Goal: Task Accomplishment & Management: Manage account settings

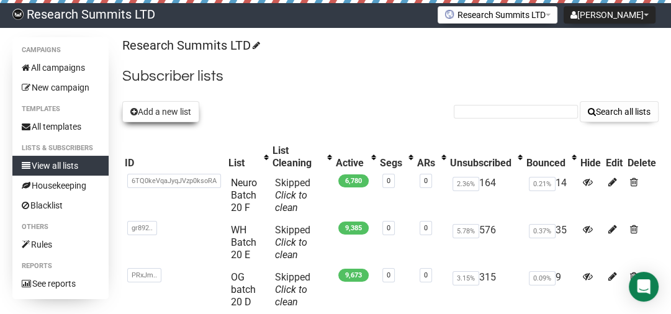
click at [161, 105] on button "Add a new list" at bounding box center [160, 111] width 77 height 21
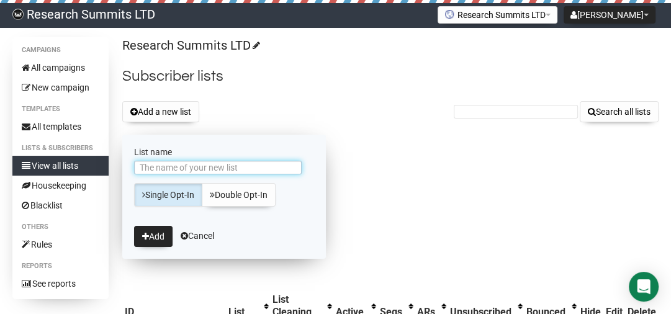
click at [190, 172] on input "List name" at bounding box center [218, 168] width 168 height 14
click at [198, 166] on input "Nano Batch 21 Final Call" at bounding box center [218, 168] width 168 height 14
type input "Nano Batch 21 A"
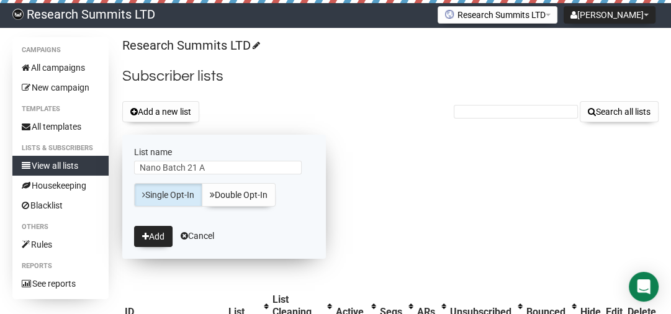
click at [174, 192] on link "Single Opt-In" at bounding box center [168, 195] width 68 height 24
click at [161, 243] on button "Add" at bounding box center [153, 236] width 38 height 21
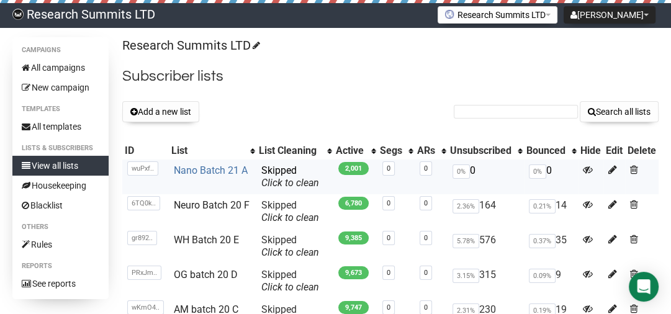
click at [211, 169] on link "Nano Batch 21 A" at bounding box center [211, 170] width 74 height 12
